Goal: Navigation & Orientation: Find specific page/section

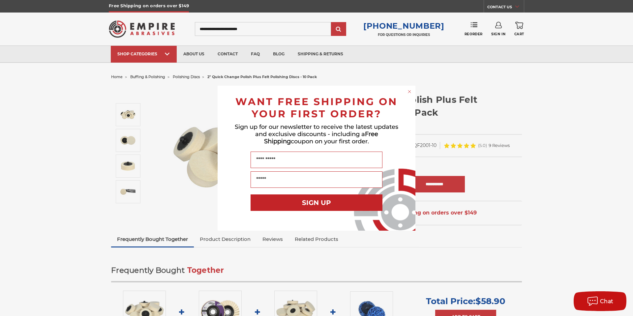
click at [411, 90] on circle "Close dialog" at bounding box center [410, 91] width 6 height 6
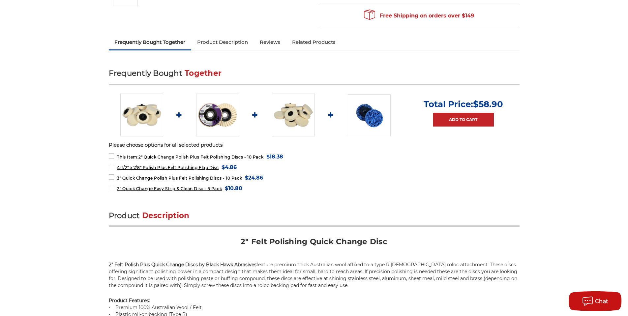
scroll to position [198, 0]
drag, startPoint x: 202, startPoint y: 190, endPoint x: 106, endPoint y: 177, distance: 96.8
click at [134, 188] on span "2" Quick Change Easy Strip & Clean Disc - 5 Pack" at bounding box center [169, 188] width 105 height 5
click at [191, 188] on span "2" Quick Change Easy Strip & Clean Disc - 5 Pack" at bounding box center [169, 188] width 105 height 5
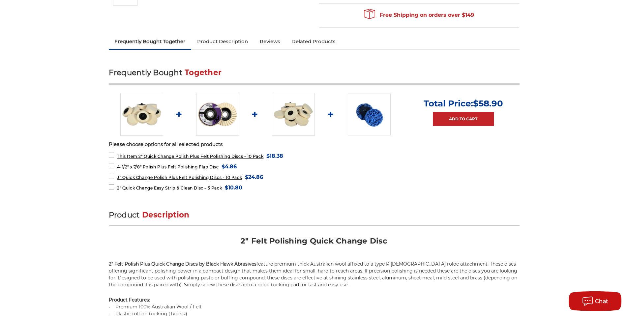
click at [191, 188] on span "2" Quick Change Easy Strip & Clean Disc - 5 Pack" at bounding box center [169, 188] width 105 height 5
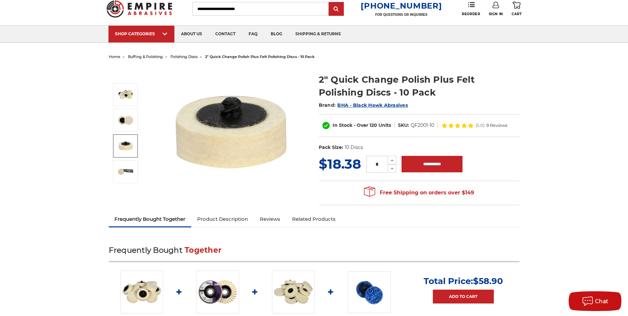
scroll to position [0, 0]
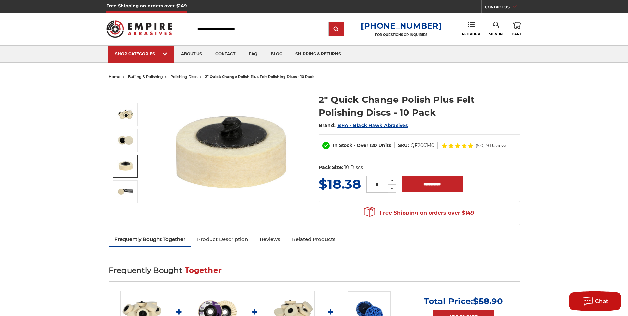
click at [188, 78] on span "polishing discs" at bounding box center [183, 77] width 27 height 5
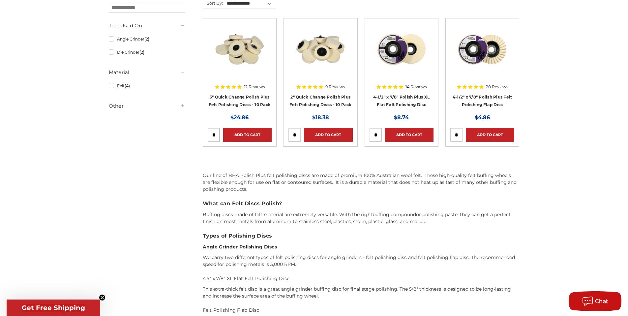
scroll to position [132, 0]
